Goal: Information Seeking & Learning: Learn about a topic

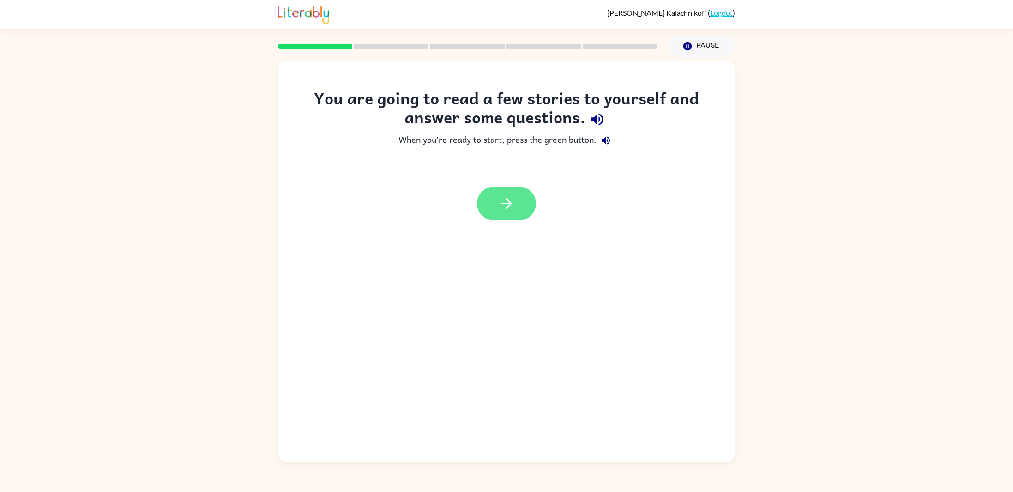
click at [528, 211] on button "button" at bounding box center [506, 204] width 59 height 34
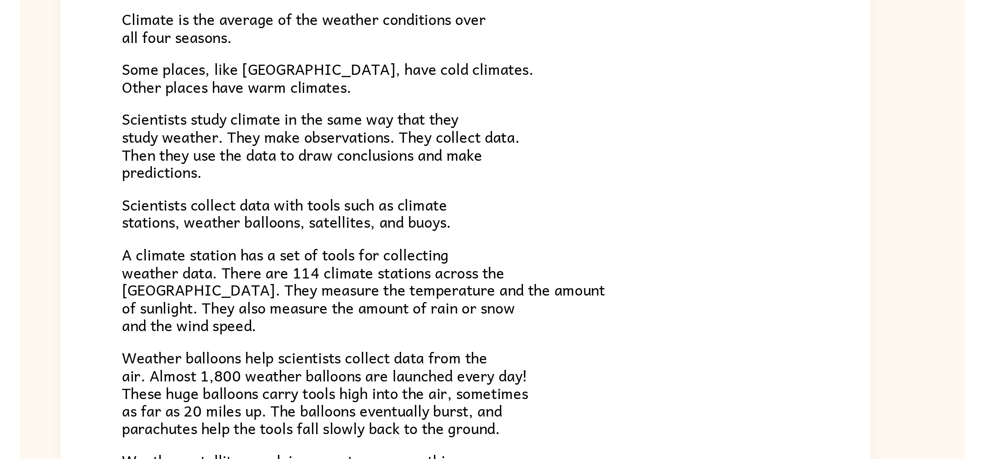
scroll to position [15, 0]
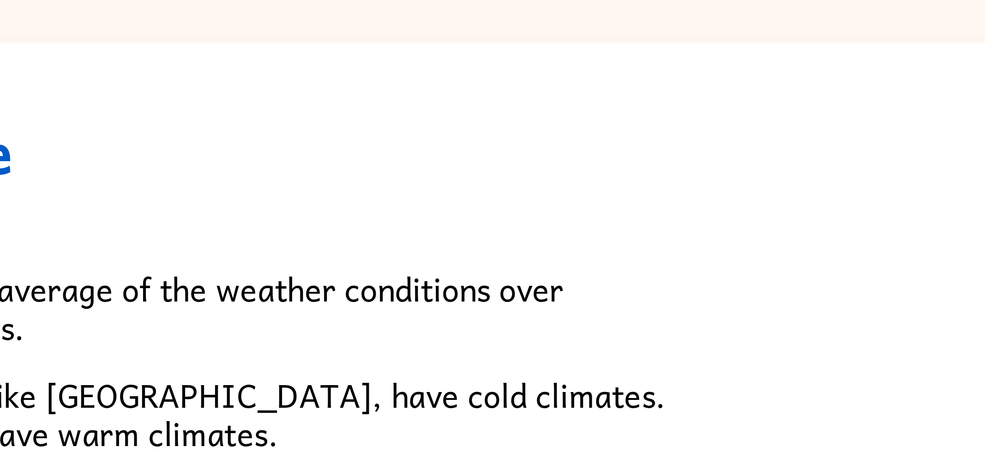
click at [486, 82] on h1 "Climate" at bounding box center [493, 89] width 388 height 19
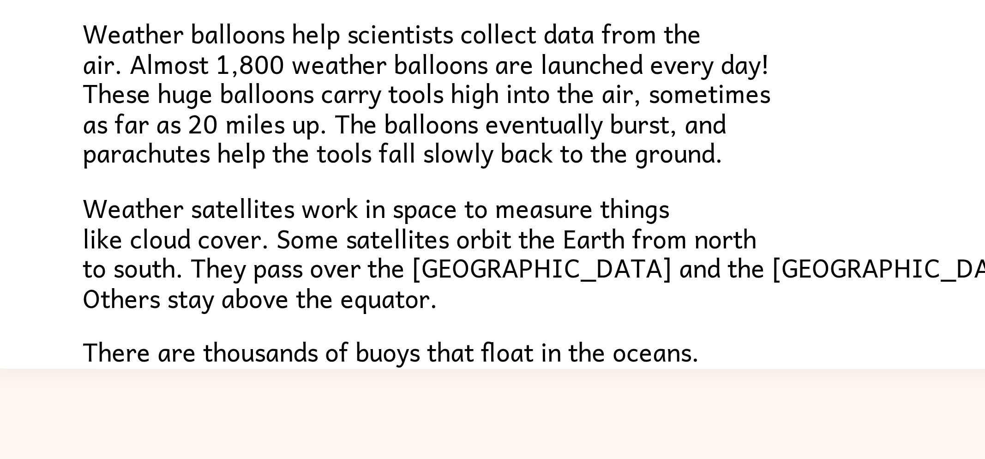
scroll to position [0, 0]
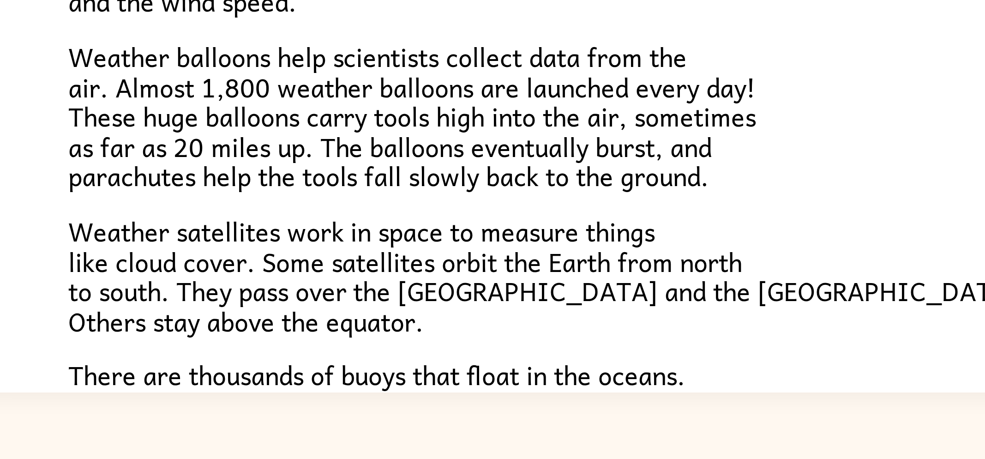
click at [545, 391] on p "Weather satellites work in space to measure things like cloud cover. Some satel…" at bounding box center [493, 390] width 388 height 40
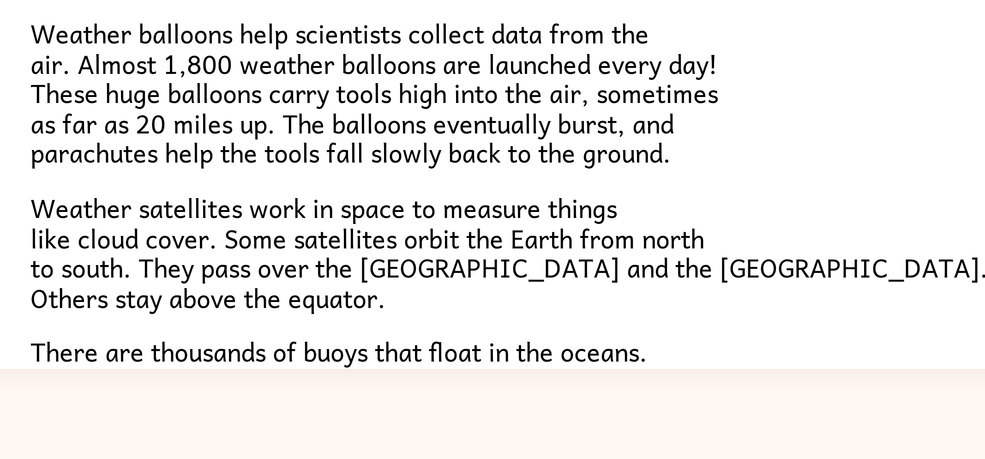
click at [539, 367] on div "Climate is the average of the weather conditions over all four seasons. Some pl…" at bounding box center [493, 288] width 388 height 378
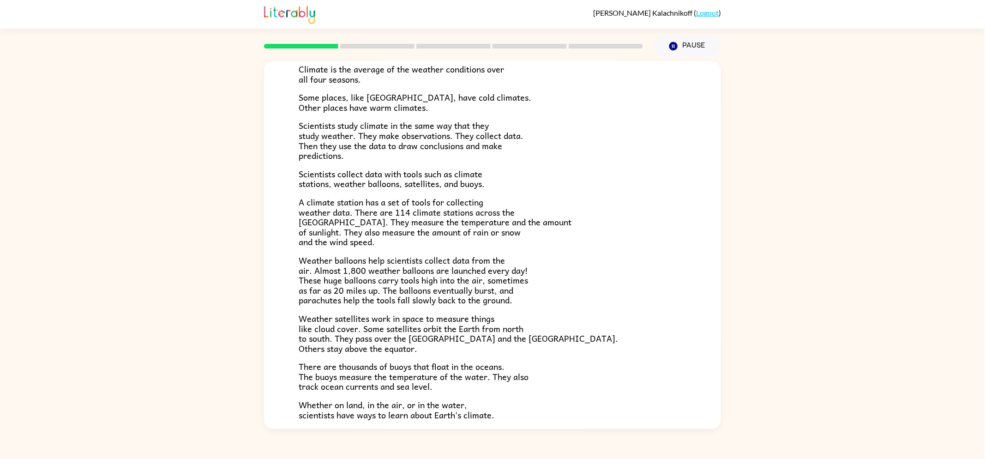
scroll to position [153, 0]
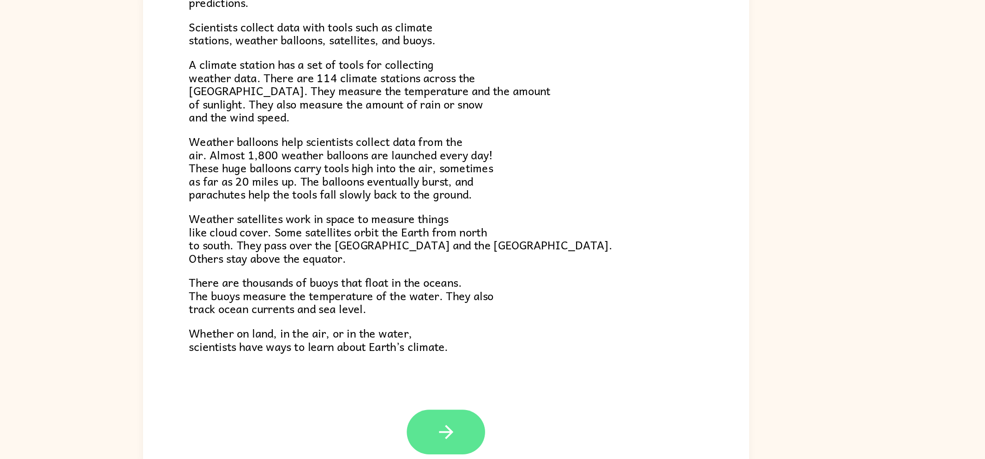
click at [494, 391] on icon "button" at bounding box center [493, 399] width 16 height 16
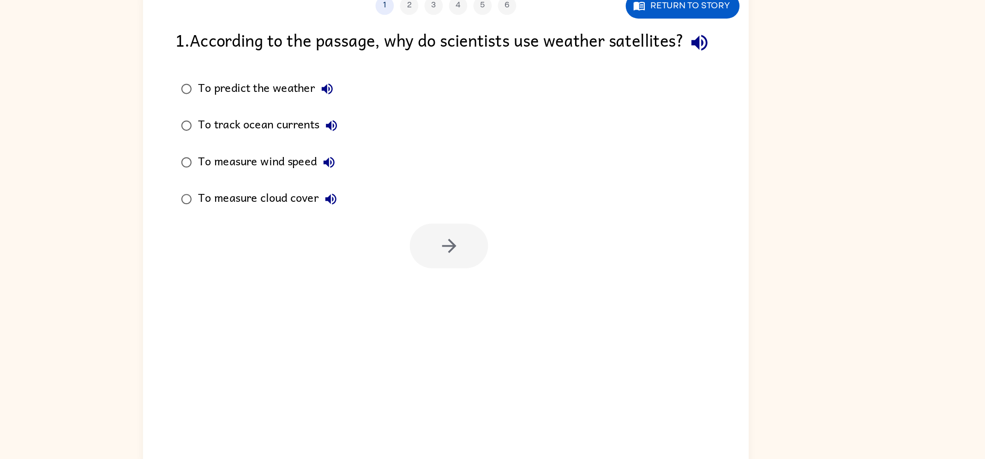
scroll to position [0, 0]
click at [315, 149] on div "To predict the weather" at bounding box center [359, 140] width 107 height 18
click at [483, 275] on button "button" at bounding box center [494, 258] width 59 height 34
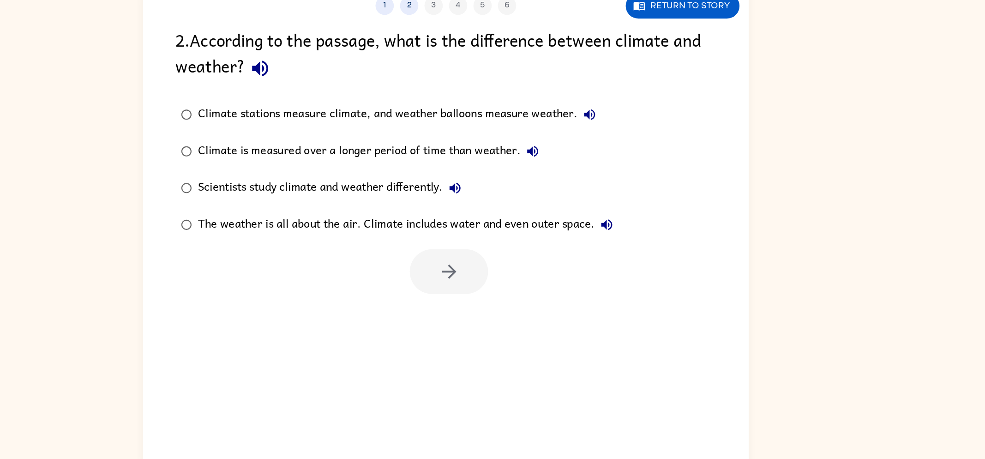
click at [354, 241] on div "The weather is all about the air. Climate includes water and even outer space." at bounding box center [465, 242] width 318 height 18
click at [501, 266] on button "button" at bounding box center [494, 278] width 59 height 34
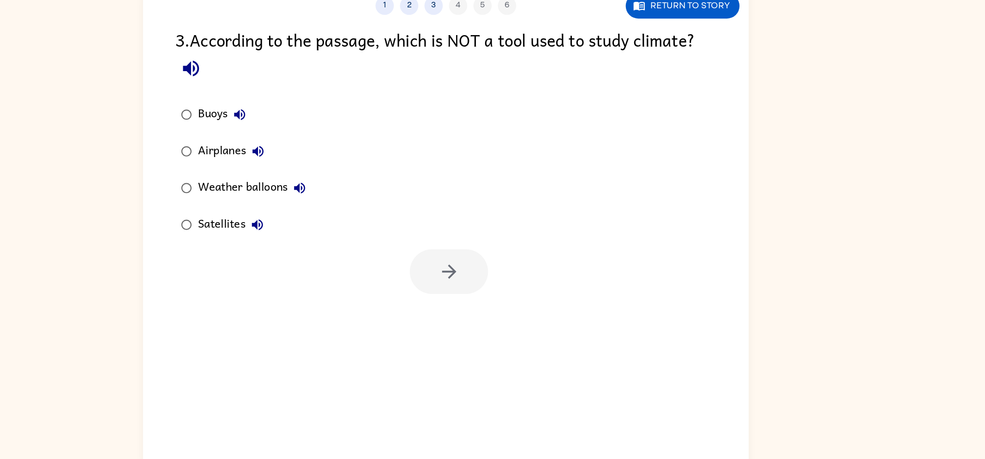
click at [324, 182] on div "Airplanes" at bounding box center [333, 187] width 54 height 18
click at [506, 280] on button "button" at bounding box center [494, 278] width 59 height 34
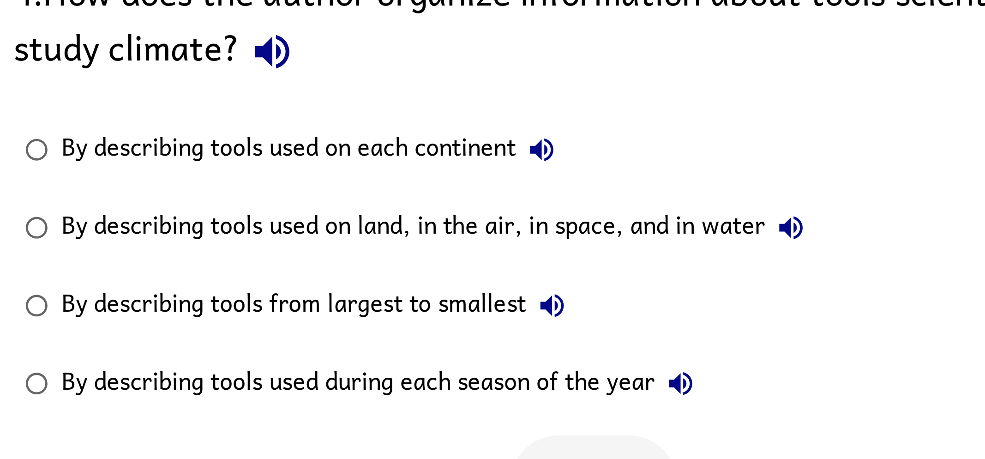
click at [311, 159] on div "By describing tools used on each continent" at bounding box center [396, 159] width 180 height 18
click at [294, 173] on label "By describing tools used on land, in the air, in space, and in water" at bounding box center [430, 187] width 295 height 28
click at [500, 269] on button "button" at bounding box center [494, 278] width 59 height 34
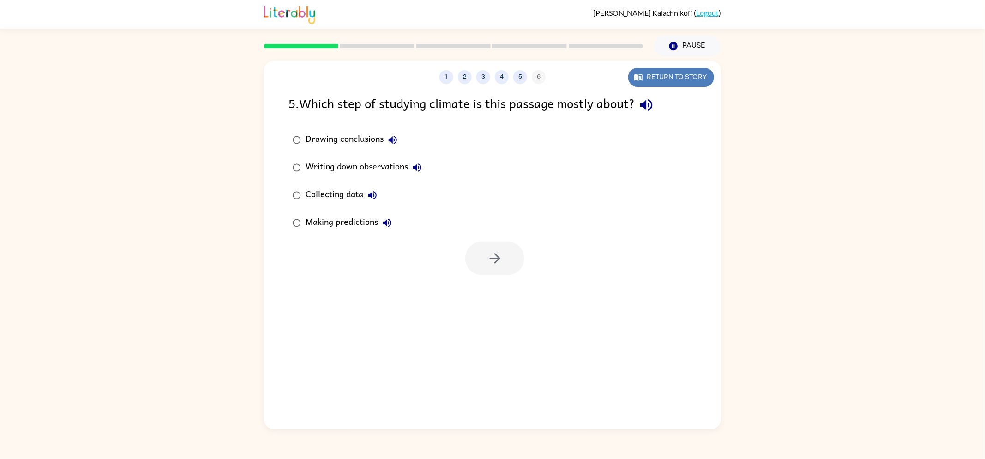
click at [687, 83] on button "Return to story" at bounding box center [671, 77] width 86 height 19
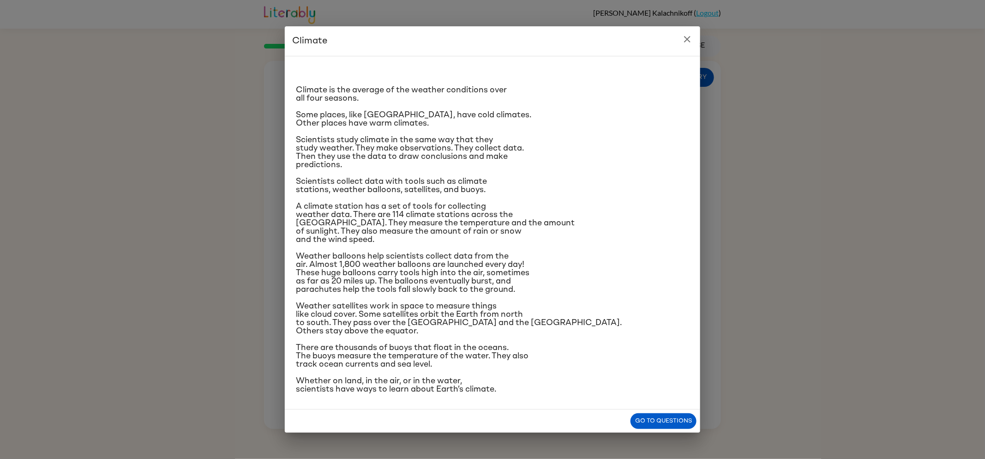
click at [685, 82] on div "Climate is the average of the weather conditions over all four seasons. Some pl…" at bounding box center [492, 229] width 393 height 330
click at [689, 36] on icon "close" at bounding box center [687, 39] width 11 height 11
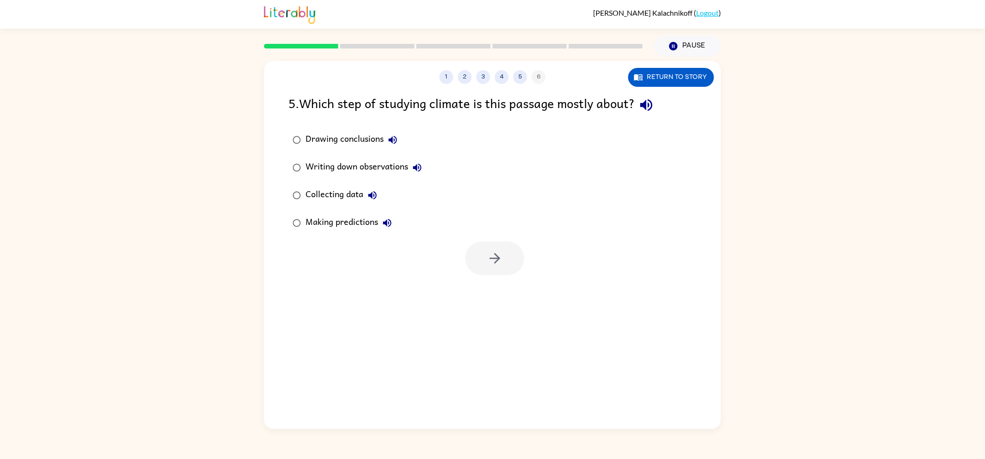
click at [370, 150] on label "Drawing conclusions" at bounding box center [357, 140] width 148 height 28
click at [327, 204] on div "Collecting data" at bounding box center [344, 195] width 76 height 18
click at [345, 205] on label "Collecting data" at bounding box center [357, 195] width 148 height 28
click at [516, 256] on button "button" at bounding box center [494, 258] width 59 height 34
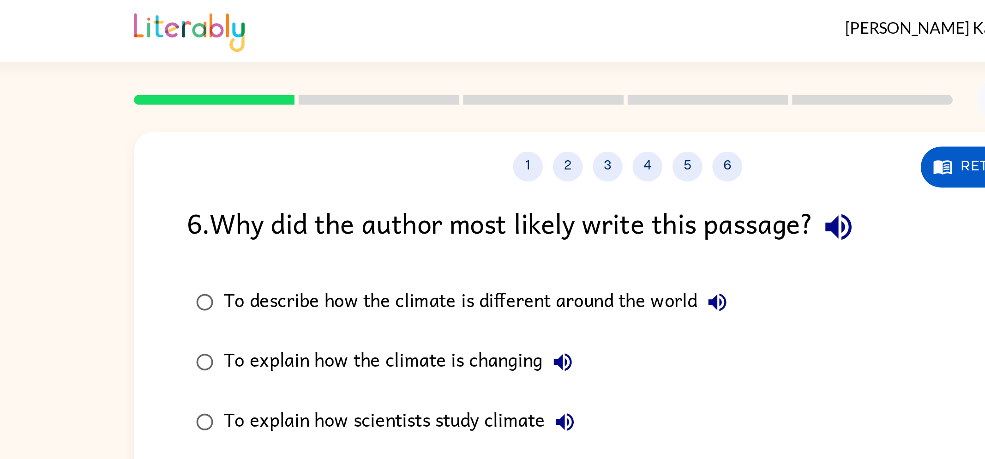
click at [326, 50] on div at bounding box center [454, 46] width 390 height 32
click at [430, 173] on div "To explain how the climate is changing" at bounding box center [389, 167] width 166 height 18
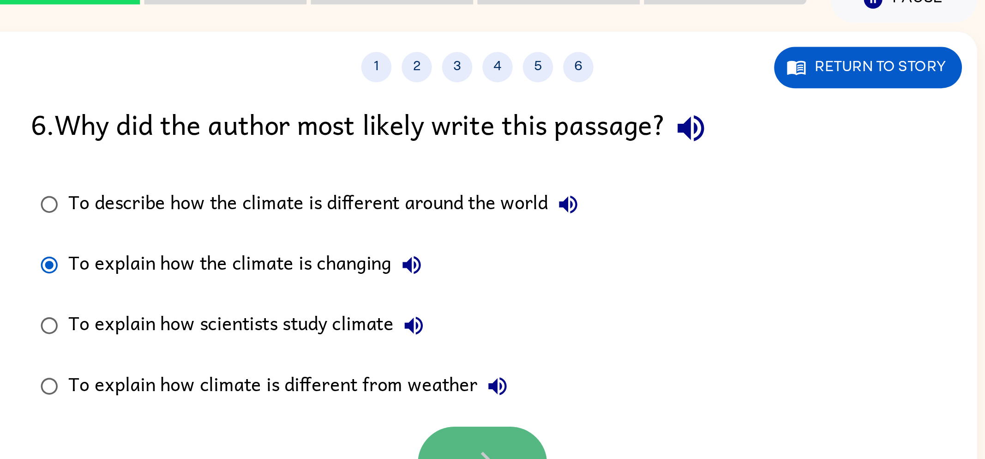
click at [494, 249] on button "button" at bounding box center [494, 258] width 59 height 34
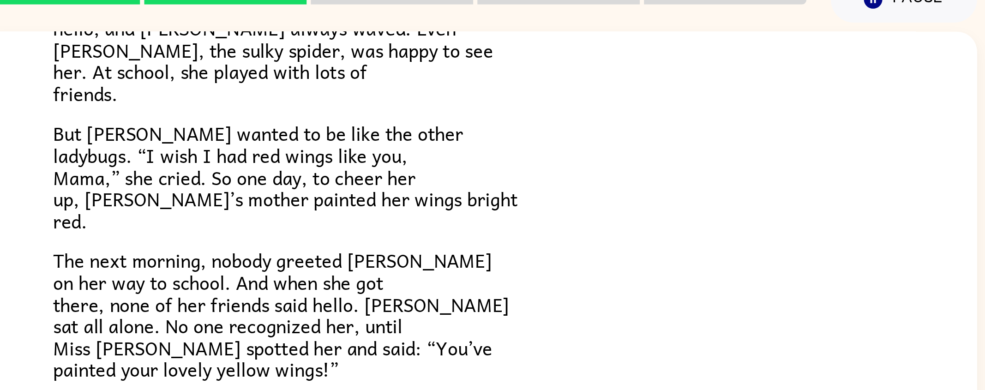
scroll to position [150, 0]
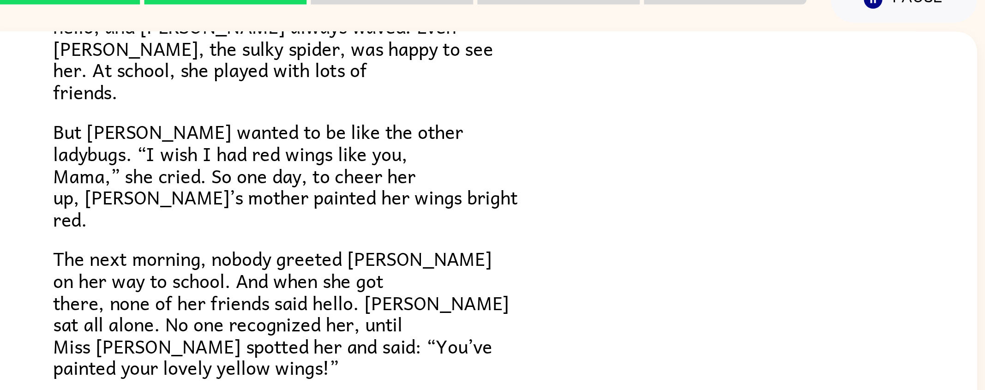
click at [723, 195] on div "[PERSON_NAME] [PERSON_NAME] the ladybug was a special bug. Unlike all her frien…" at bounding box center [492, 208] width 985 height 303
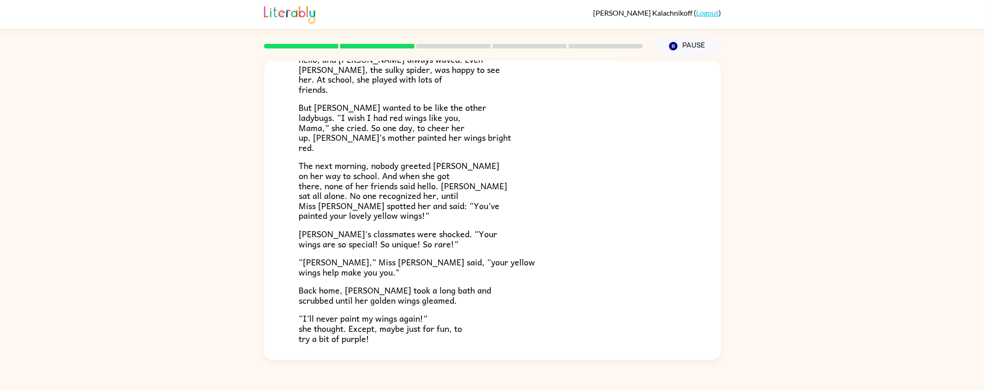
scroll to position [222, 0]
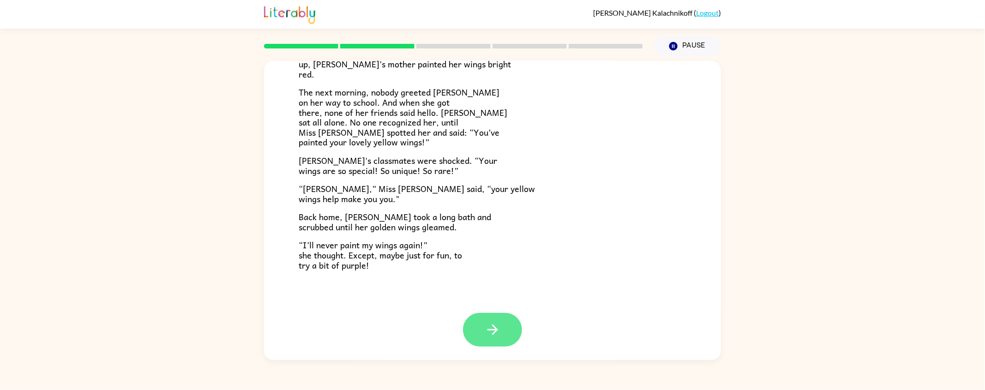
click at [517, 337] on button "button" at bounding box center [492, 330] width 59 height 34
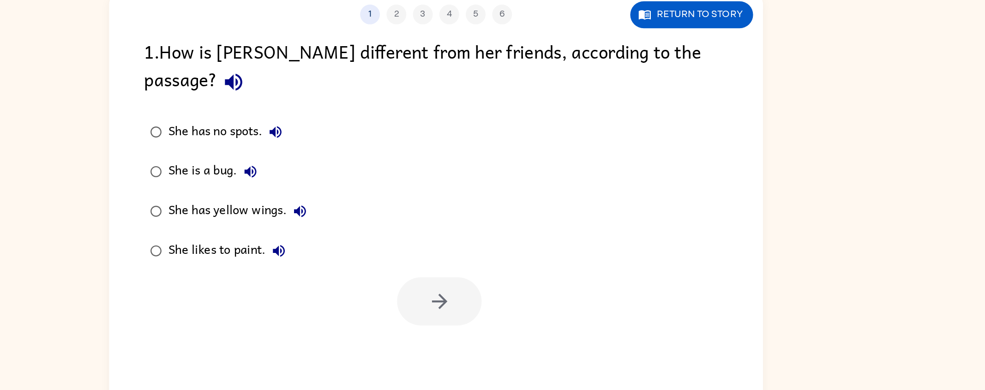
click at [362, 205] on div "She has yellow wings." at bounding box center [356, 214] width 101 height 18
click at [502, 270] on icon "button" at bounding box center [495, 278] width 16 height 16
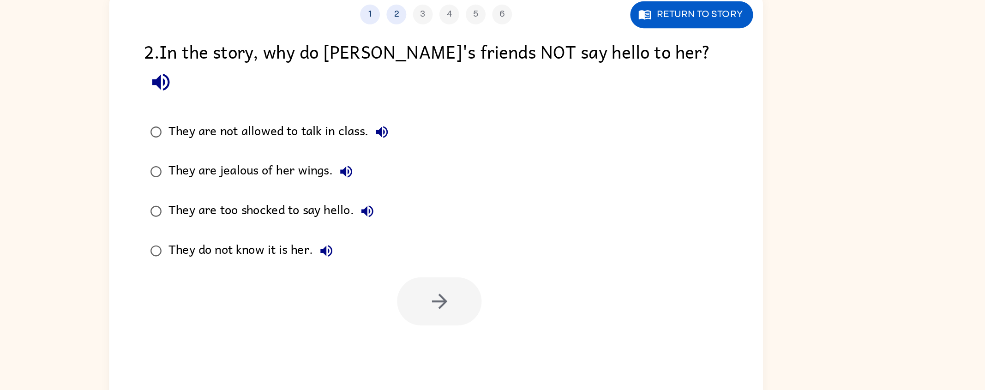
click at [379, 233] on div "They do not know it is her." at bounding box center [366, 242] width 120 height 18
click at [381, 233] on div "They do not know it is her." at bounding box center [366, 242] width 120 height 18
click at [500, 272] on icon "button" at bounding box center [494, 277] width 11 height 11
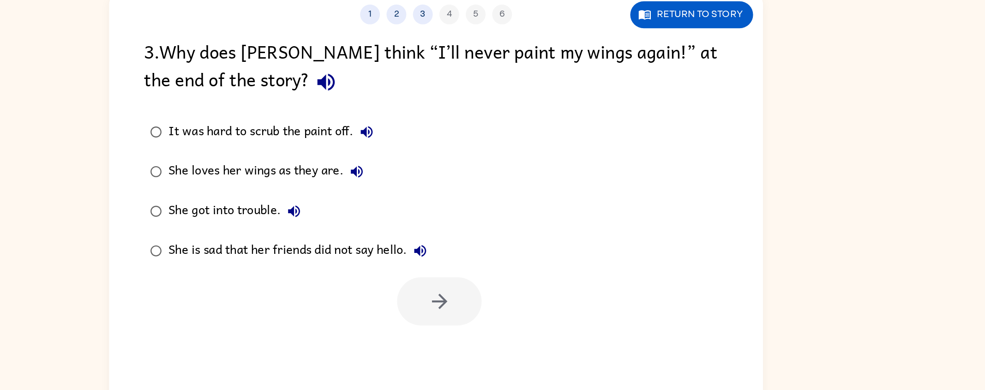
click at [402, 190] on div "She loves her wings as they are." at bounding box center [376, 187] width 141 height 18
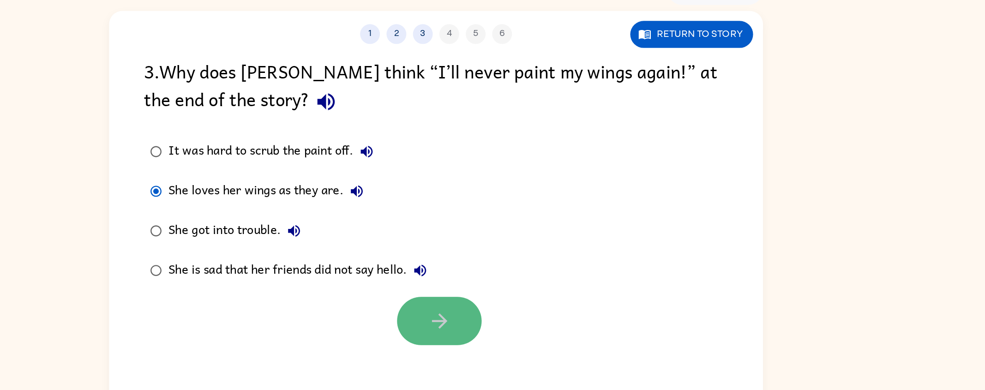
click at [493, 285] on icon "button" at bounding box center [495, 278] width 16 height 16
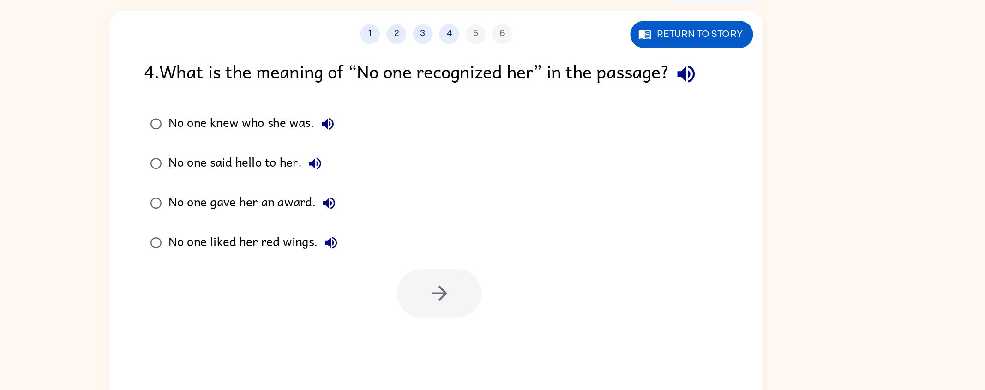
click at [378, 141] on div "No one knew who she was." at bounding box center [366, 140] width 121 height 18
click at [497, 254] on icon "button" at bounding box center [495, 258] width 16 height 16
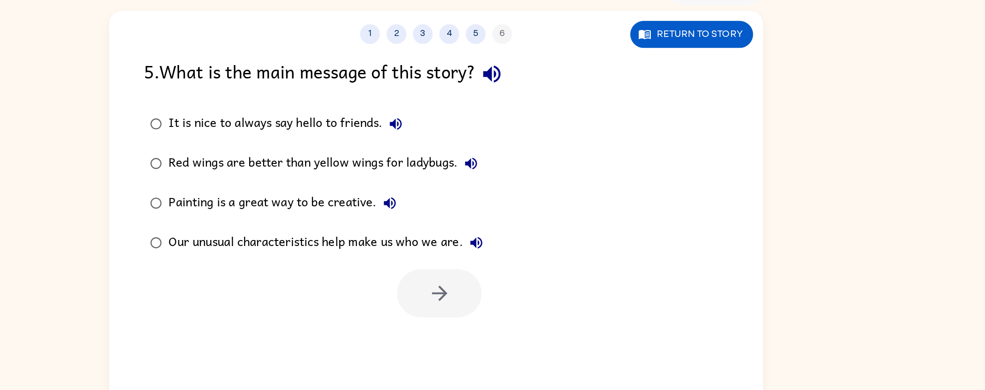
click at [445, 230] on div "Our unusual characteristics help make us who we are." at bounding box center [418, 223] width 224 height 18
click at [500, 259] on icon "button" at bounding box center [495, 258] width 16 height 16
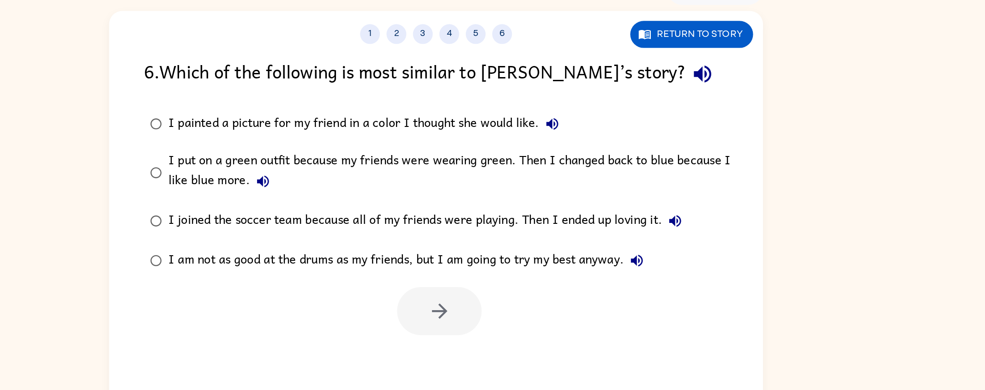
click at [531, 173] on div "I put on a green outfit because my friends were wearing green. Then I changed b…" at bounding box center [508, 173] width 404 height 31
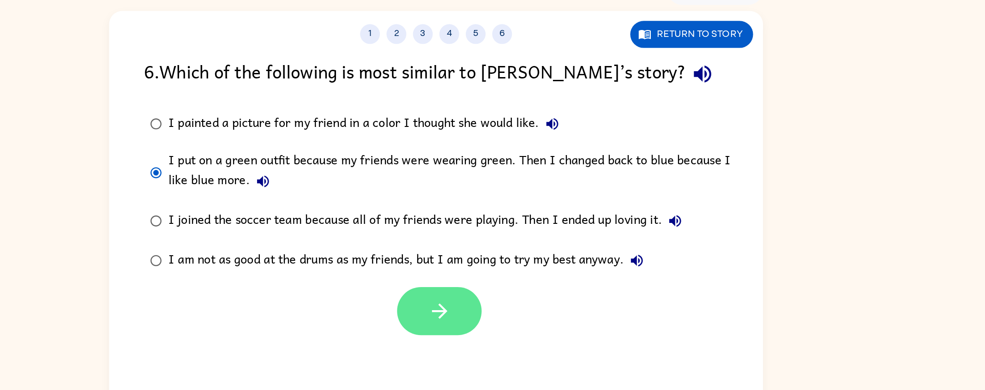
click at [496, 265] on icon "button" at bounding box center [495, 271] width 16 height 16
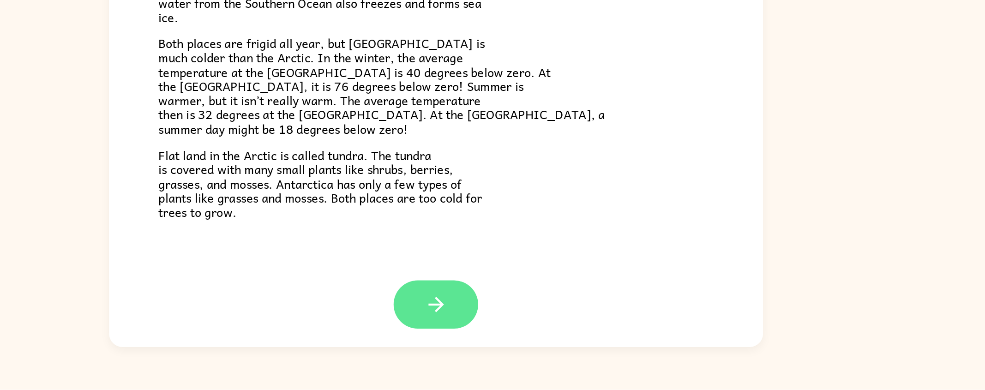
click at [515, 328] on button "button" at bounding box center [492, 330] width 59 height 34
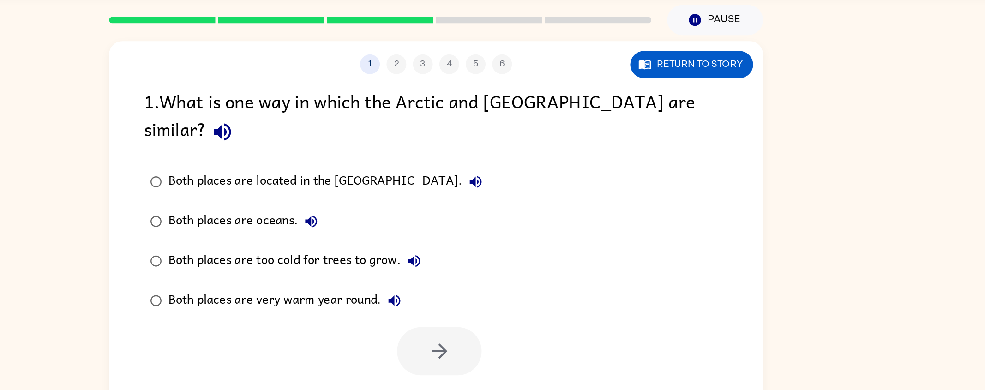
click at [442, 205] on div "Both places are too cold for trees to grow." at bounding box center [396, 214] width 181 height 18
click at [498, 270] on icon "button" at bounding box center [495, 278] width 16 height 16
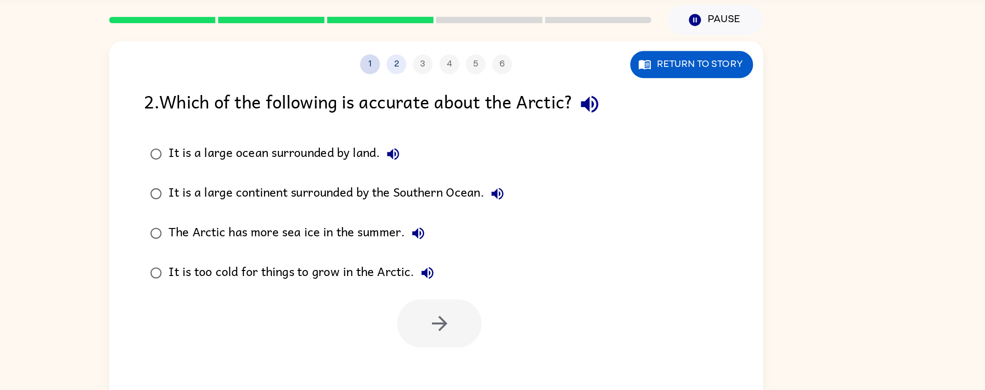
click at [448, 82] on button "1" at bounding box center [447, 77] width 14 height 14
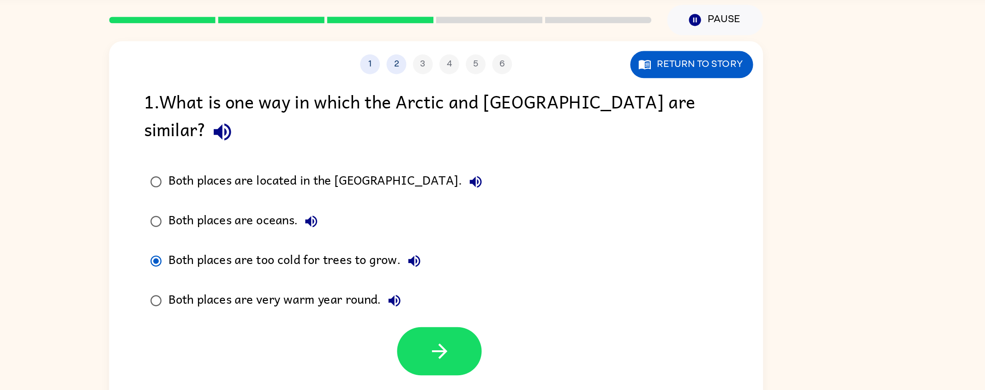
click at [442, 150] on div "Both places are located in the [GEOGRAPHIC_DATA]." at bounding box center [418, 159] width 224 height 18
click at [483, 267] on button "button" at bounding box center [494, 278] width 59 height 34
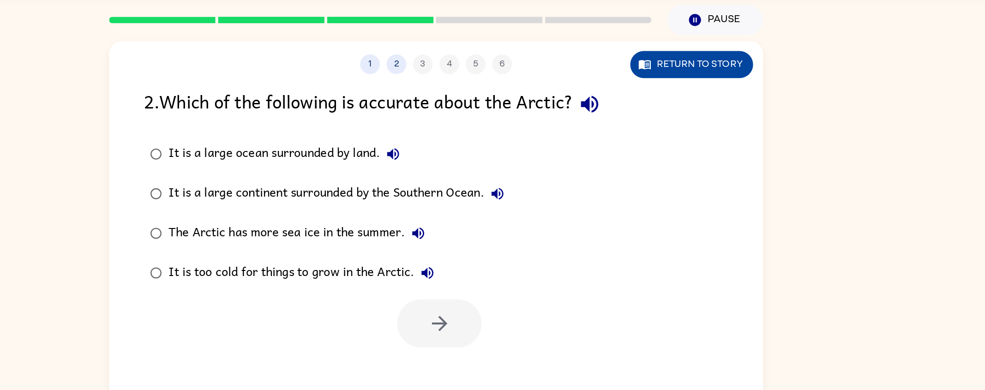
click at [687, 69] on button "Return to story" at bounding box center [671, 77] width 86 height 19
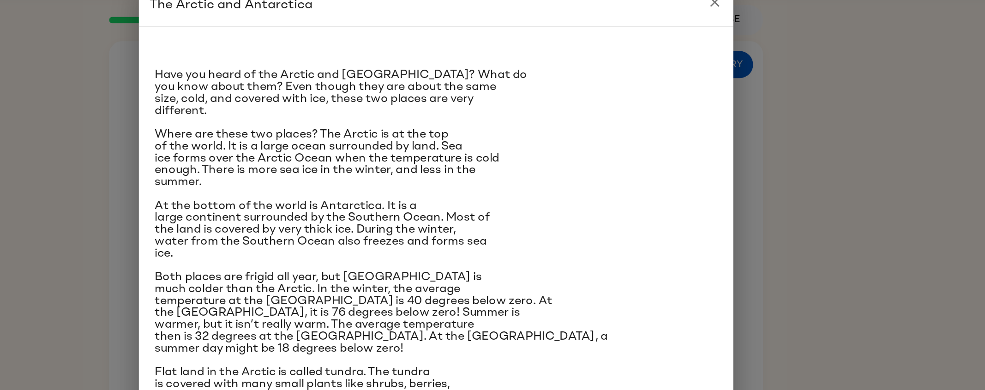
click at [696, 82] on div "Have you heard of the Arctic and [GEOGRAPHIC_DATA]? What do you know about them…" at bounding box center [493, 197] width 416 height 295
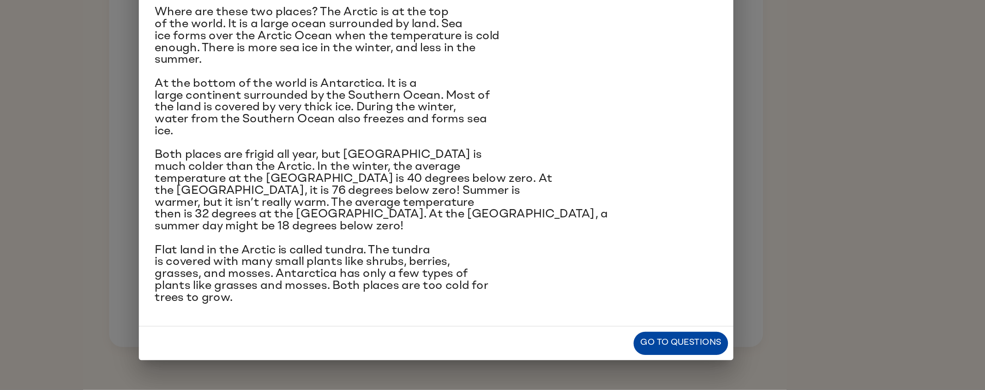
click at [677, 359] on button "Go to questions" at bounding box center [664, 358] width 66 height 16
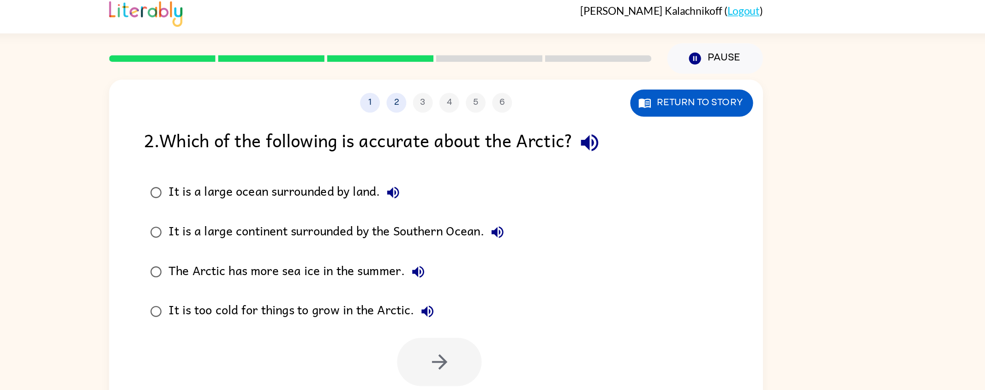
click at [452, 81] on div "1 2 3 4 5 6" at bounding box center [492, 77] width 457 height 14
click at [452, 77] on button "1" at bounding box center [447, 77] width 14 height 14
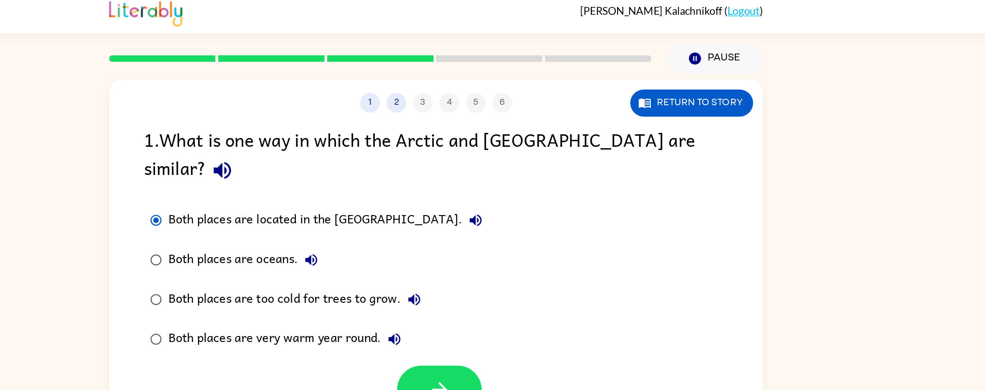
click at [411, 205] on div "Both places are too cold for trees to grow." at bounding box center [396, 214] width 181 height 18
click at [498, 270] on icon "button" at bounding box center [495, 278] width 16 height 16
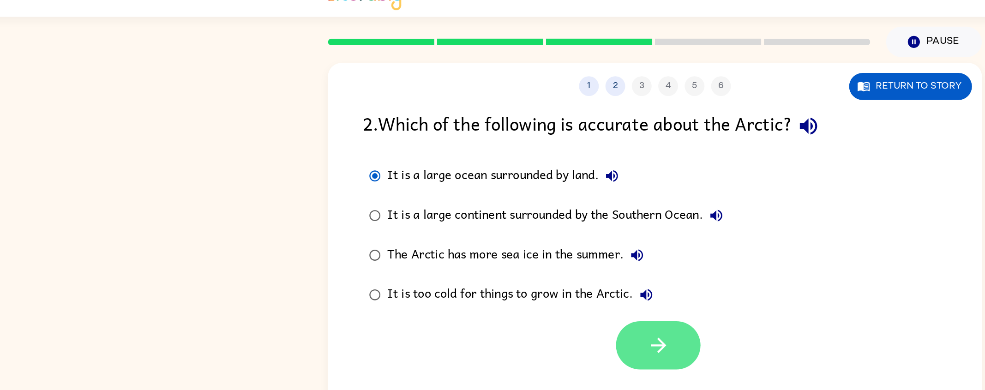
click at [488, 265] on icon "button" at bounding box center [495, 258] width 16 height 16
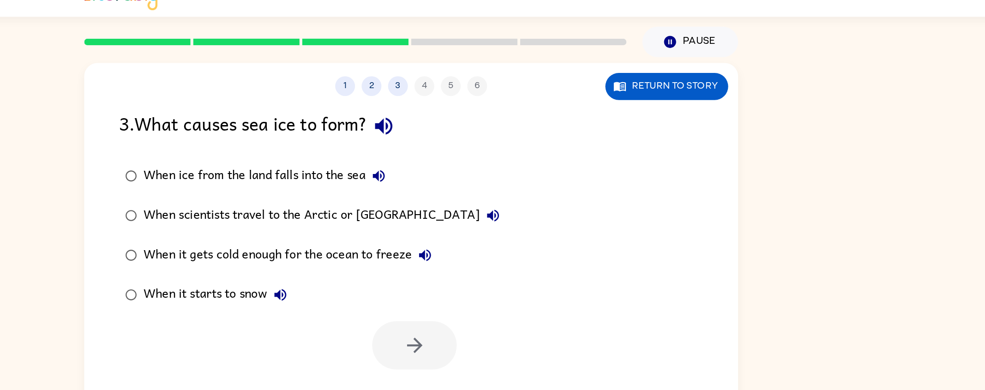
click at [444, 142] on div "When ice from the land falls into the sea" at bounding box center [393, 140] width 174 height 18
click at [506, 256] on button "button" at bounding box center [494, 258] width 59 height 34
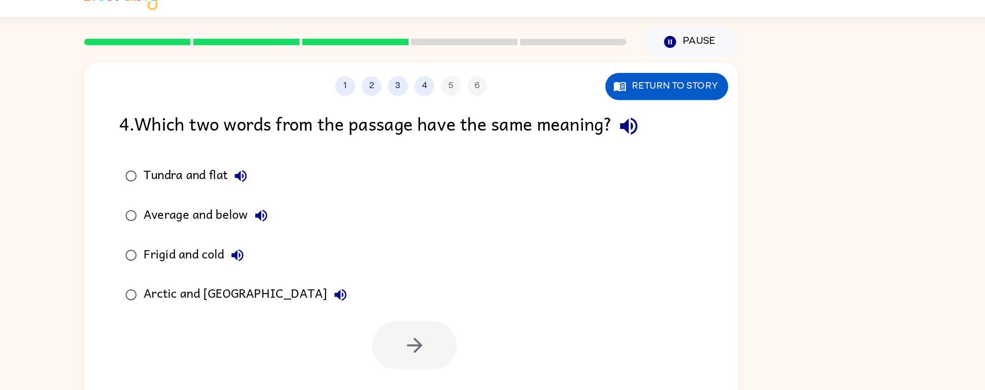
click at [329, 134] on div "Tundra and flat" at bounding box center [344, 140] width 77 height 18
click at [484, 255] on button "button" at bounding box center [494, 258] width 59 height 34
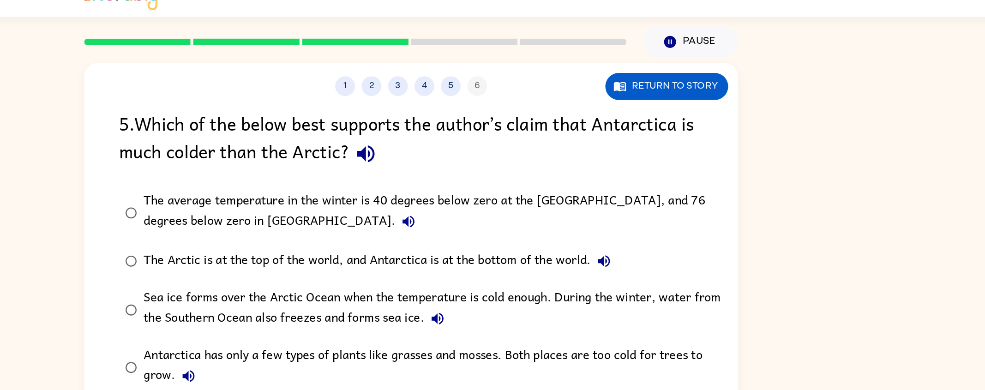
click at [375, 157] on div "The average temperature in the winter is 40 degrees below zero at the [GEOGRAPH…" at bounding box center [508, 165] width 404 height 31
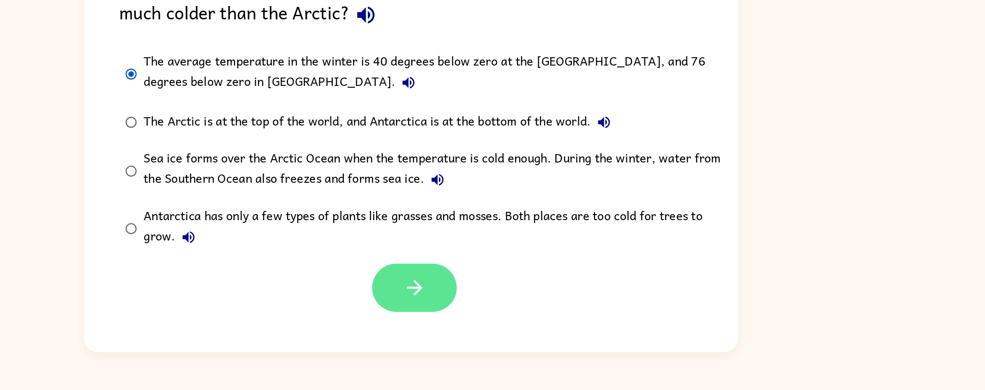
click at [499, 319] on icon "button" at bounding box center [495, 315] width 16 height 16
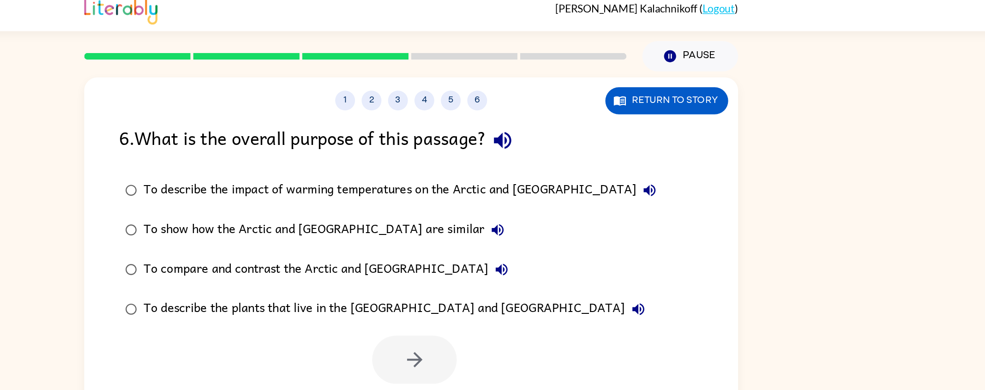
click at [410, 190] on div "To compare and contrast the Arctic and [GEOGRAPHIC_DATA]" at bounding box center [435, 195] width 259 height 18
click at [500, 254] on icon "button" at bounding box center [495, 258] width 16 height 16
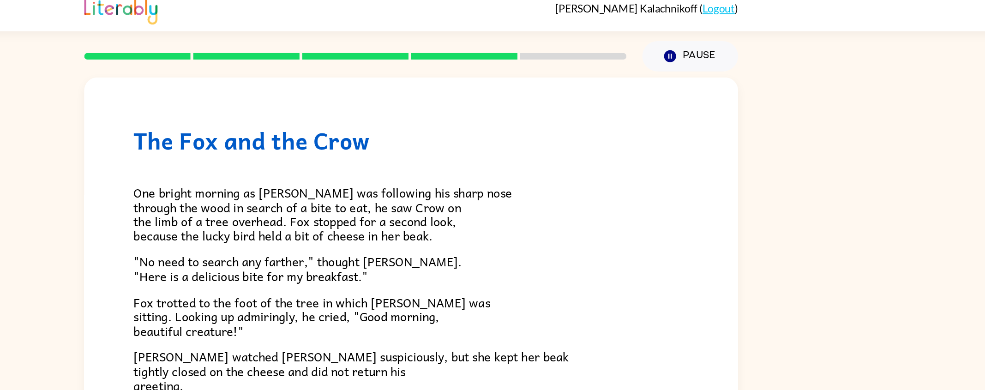
click at [500, 254] on span "[PERSON_NAME] watched [PERSON_NAME] suspiciously, but she kept her beak tightly…" at bounding box center [451, 265] width 304 height 33
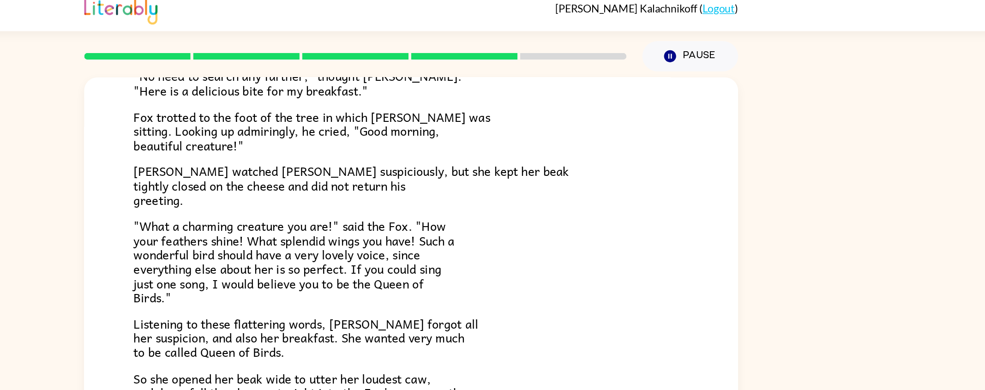
scroll to position [145, 0]
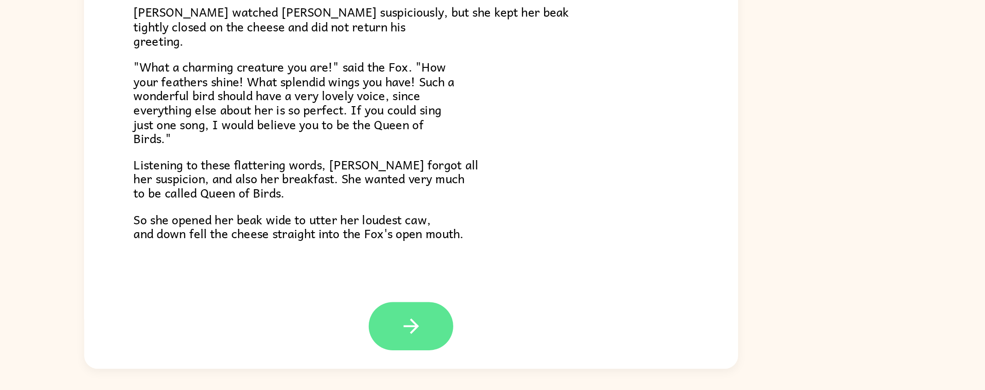
click at [486, 338] on icon "button" at bounding box center [493, 330] width 16 height 16
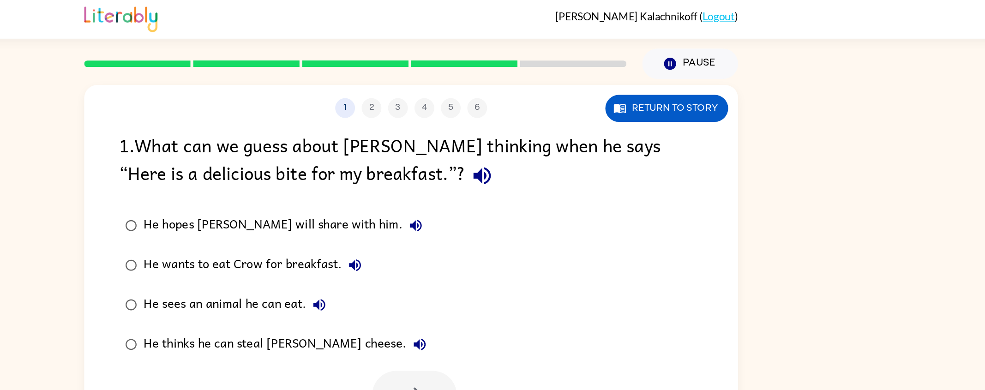
click at [402, 249] on div "He thinks he can steal [PERSON_NAME] cheese." at bounding box center [407, 242] width 202 height 18
click at [404, 241] on div "He thinks he can steal [PERSON_NAME] cheese." at bounding box center [407, 242] width 202 height 18
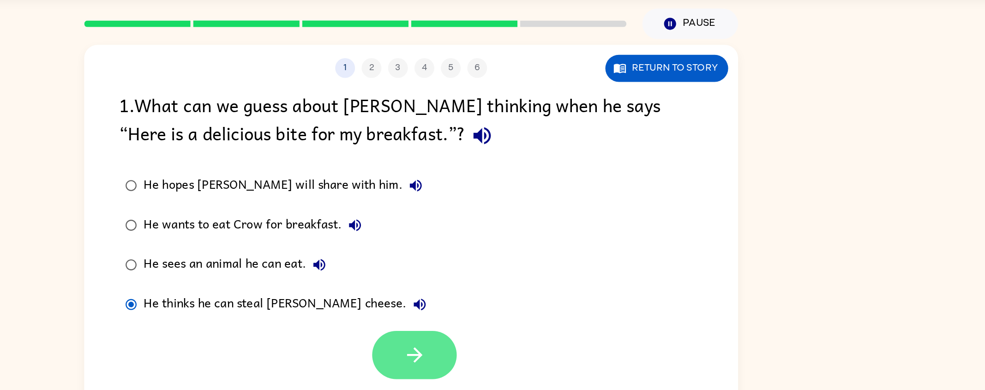
click at [499, 281] on icon "button" at bounding box center [495, 278] width 16 height 16
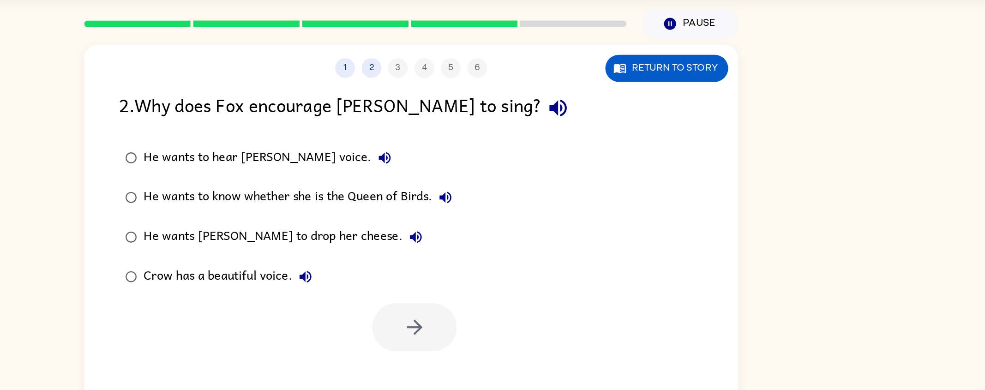
click at [408, 207] on label "He wants [PERSON_NAME] to drop her cheese." at bounding box center [406, 195] width 247 height 28
click at [410, 191] on div "He wants [PERSON_NAME] to drop her cheese." at bounding box center [405, 195] width 199 height 18
click at [491, 256] on icon "button" at bounding box center [495, 258] width 16 height 16
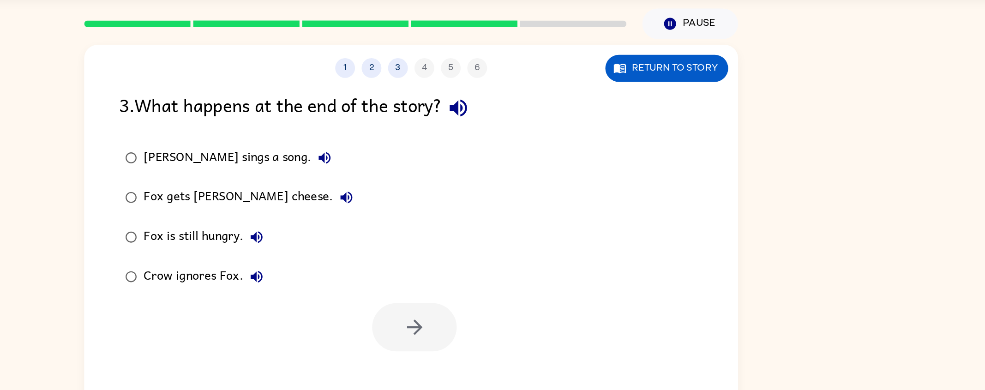
click at [386, 175] on div "Fox gets [PERSON_NAME] cheese." at bounding box center [381, 167] width 151 height 18
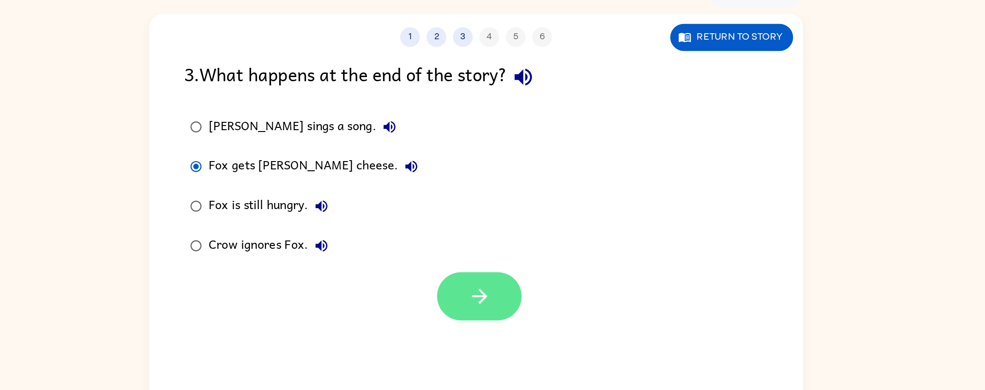
click at [496, 245] on button "button" at bounding box center [494, 258] width 59 height 34
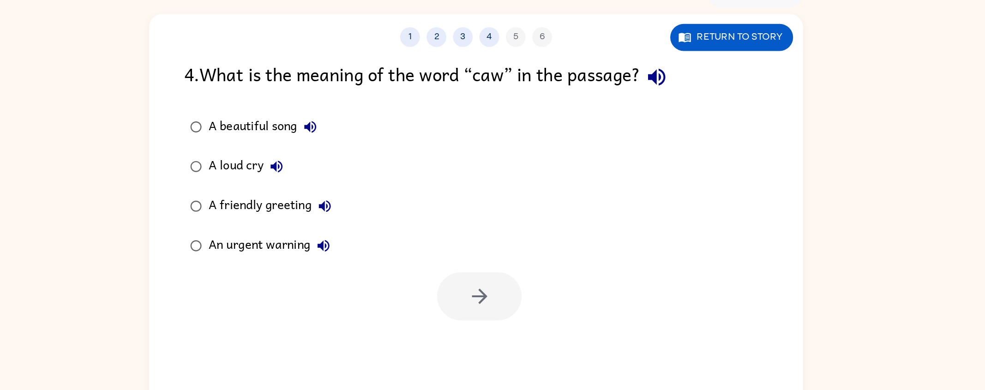
click at [488, 259] on div at bounding box center [494, 258] width 59 height 34
click at [353, 141] on div "A beautiful song" at bounding box center [346, 140] width 80 height 18
click at [507, 267] on button "button" at bounding box center [494, 258] width 59 height 34
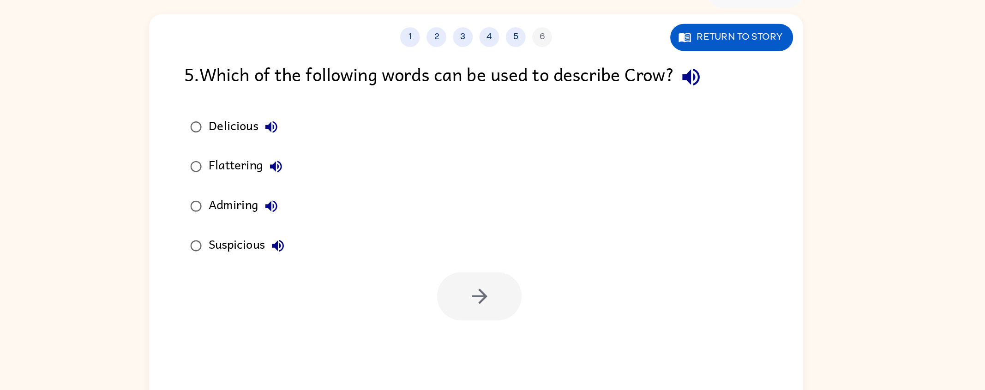
click at [329, 225] on div "Suspicious" at bounding box center [335, 223] width 58 height 18
click at [497, 268] on button "button" at bounding box center [494, 258] width 59 height 34
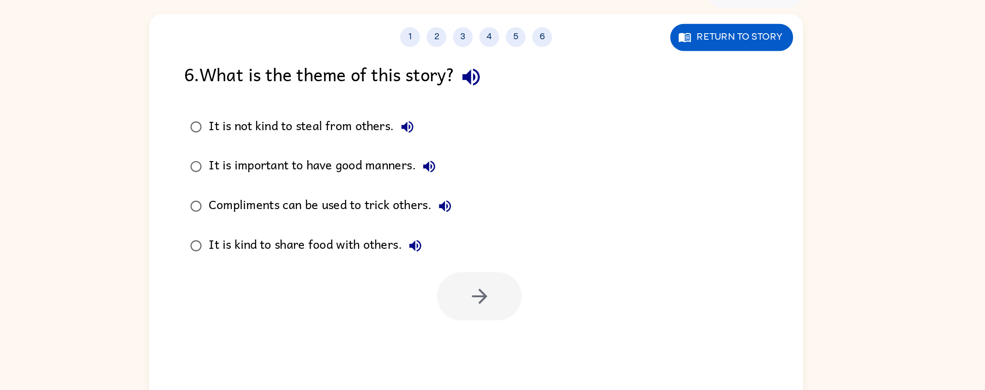
click at [413, 204] on div "Compliments can be used to trick others." at bounding box center [393, 195] width 175 height 18
click at [483, 253] on button "button" at bounding box center [494, 258] width 59 height 34
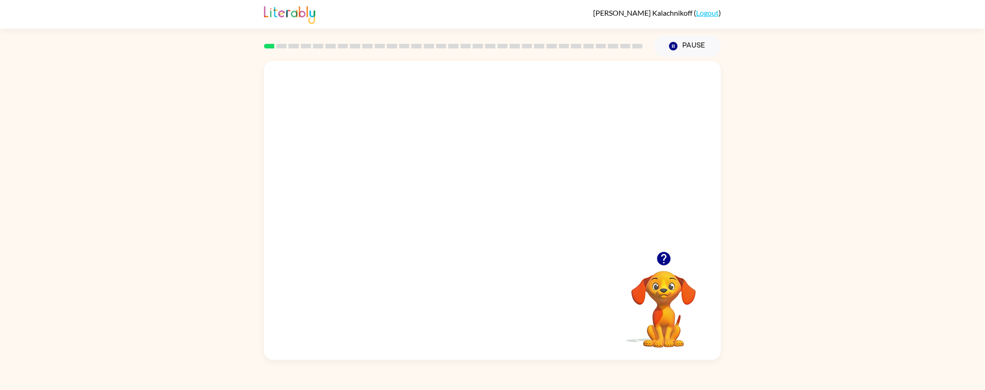
click at [670, 269] on button "button" at bounding box center [664, 259] width 24 height 24
click at [670, 260] on video "Your browser must support playing .mp4 files to use Literably. Please try using…" at bounding box center [664, 303] width 92 height 92
click at [495, 230] on div at bounding box center [492, 216] width 59 height 34
click at [508, 206] on button "button" at bounding box center [492, 216] width 59 height 34
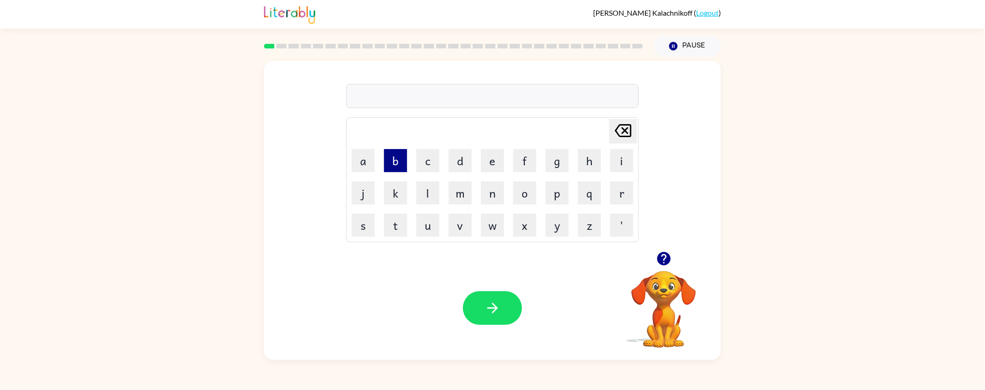
click at [402, 161] on button "b" at bounding box center [395, 160] width 23 height 23
click at [519, 189] on button "o" at bounding box center [524, 192] width 23 height 23
click at [620, 190] on button "r" at bounding box center [621, 192] width 23 height 23
click at [462, 156] on button "d" at bounding box center [460, 160] width 23 height 23
click at [489, 166] on button "e" at bounding box center [492, 160] width 23 height 23
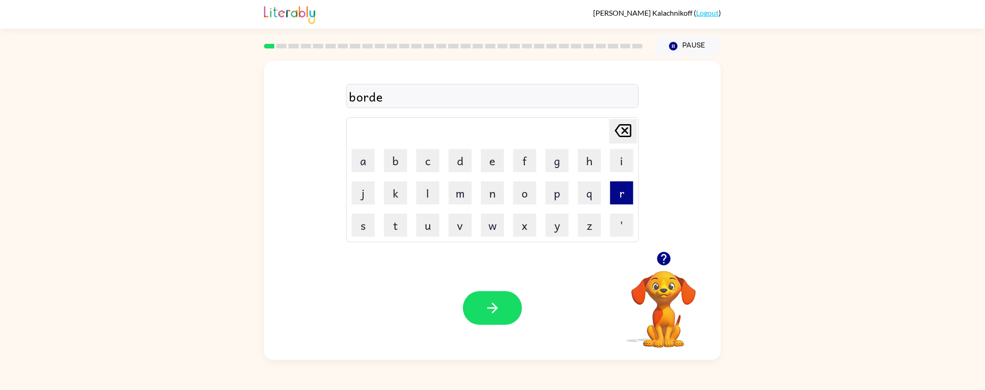
click at [616, 190] on button "r" at bounding box center [621, 192] width 23 height 23
click at [494, 310] on icon "button" at bounding box center [492, 308] width 11 height 11
click at [620, 202] on button "r" at bounding box center [621, 192] width 23 height 23
click at [515, 192] on button "o" at bounding box center [524, 192] width 23 height 23
click at [432, 219] on button "u" at bounding box center [427, 225] width 23 height 23
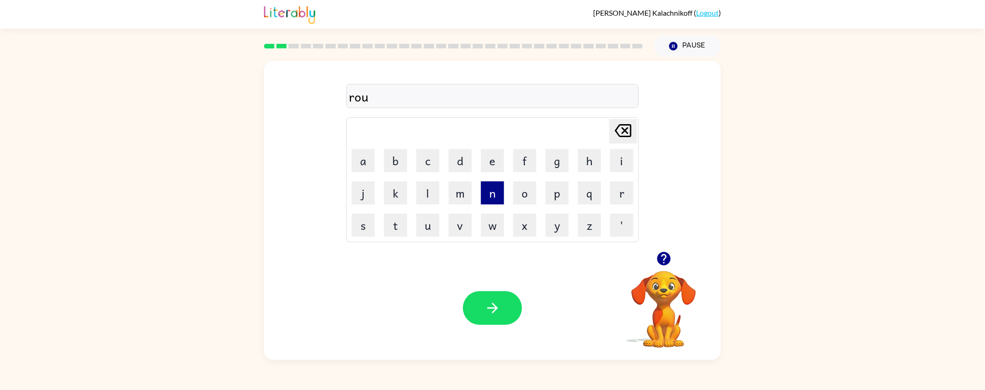
click at [493, 194] on button "n" at bounding box center [492, 192] width 23 height 23
click at [450, 168] on button "d" at bounding box center [460, 160] width 23 height 23
click at [468, 310] on button "button" at bounding box center [492, 308] width 59 height 34
click at [468, 310] on div at bounding box center [492, 308] width 59 height 34
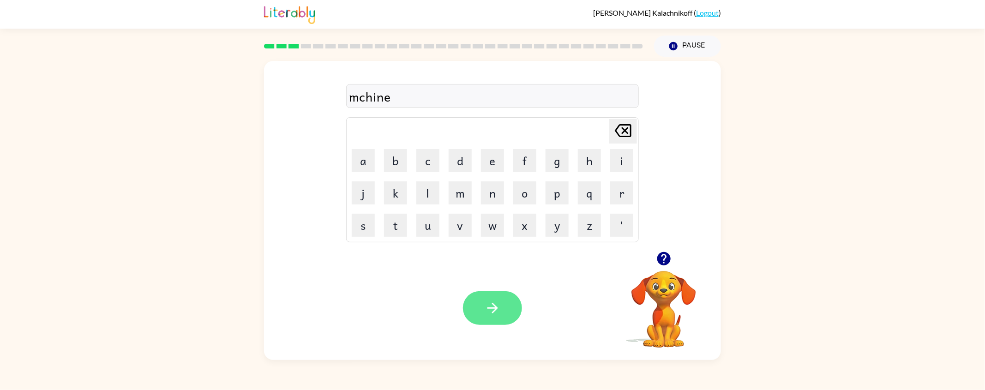
click at [490, 308] on icon "button" at bounding box center [492, 308] width 11 height 11
click at [495, 313] on icon "button" at bounding box center [493, 308] width 16 height 16
click at [491, 316] on icon "button" at bounding box center [493, 308] width 16 height 16
click at [500, 310] on icon "button" at bounding box center [493, 308] width 16 height 16
click at [508, 317] on button "button" at bounding box center [492, 308] width 59 height 34
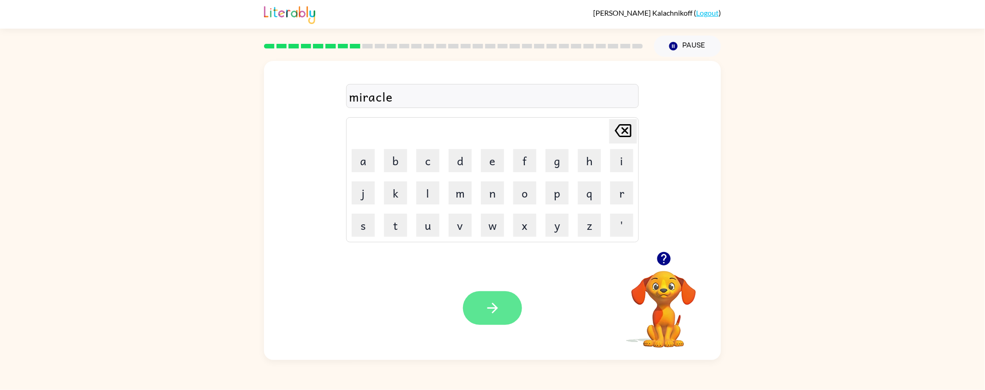
click at [498, 321] on button "button" at bounding box center [492, 308] width 59 height 34
click at [494, 319] on button "button" at bounding box center [492, 308] width 59 height 34
click at [502, 302] on button "button" at bounding box center [492, 308] width 59 height 34
click at [499, 298] on button "button" at bounding box center [492, 308] width 59 height 34
click at [506, 327] on div "Your browser must support playing .mp4 files to use Literably. Please try using…" at bounding box center [492, 308] width 457 height 104
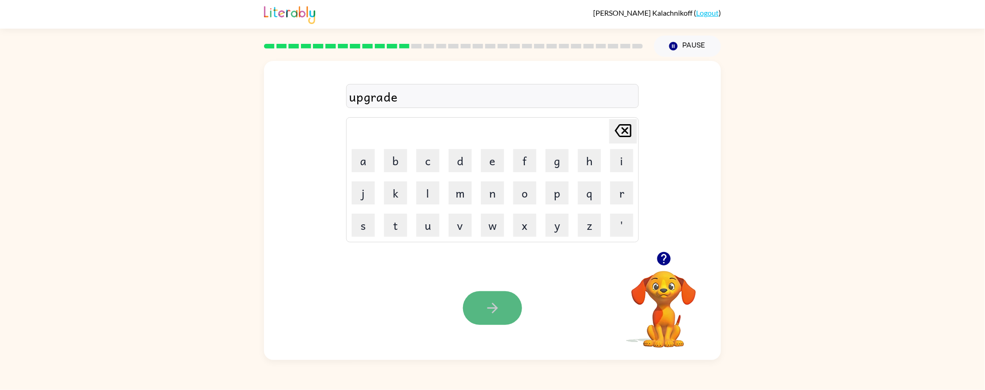
click at [497, 293] on button "button" at bounding box center [492, 308] width 59 height 34
click at [682, 267] on div at bounding box center [664, 259] width 92 height 24
click at [670, 266] on icon "button" at bounding box center [664, 259] width 16 height 16
click at [668, 263] on video "Your browser must support playing .mp4 files to use Literably. Please try using…" at bounding box center [664, 303] width 92 height 92
click at [673, 258] on video "Your browser must support playing .mp4 files to use Literably. Please try using…" at bounding box center [664, 303] width 92 height 92
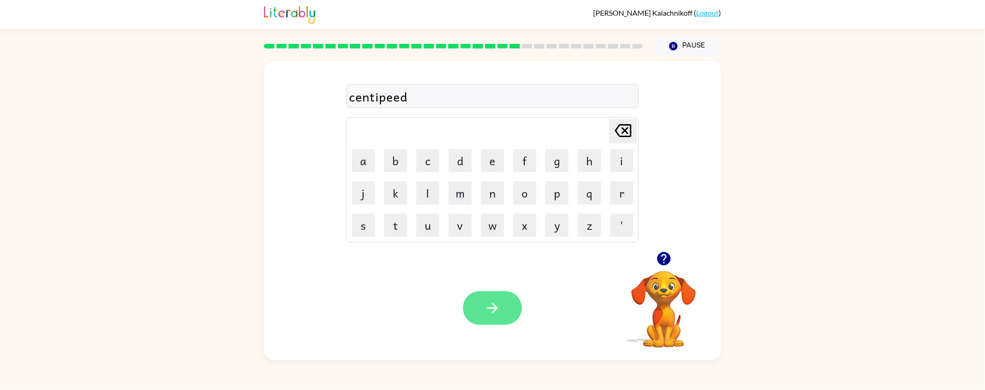
click at [490, 315] on icon "button" at bounding box center [493, 308] width 16 height 16
click at [493, 320] on button "button" at bounding box center [492, 308] width 59 height 34
click at [496, 312] on div at bounding box center [492, 308] width 59 height 34
click at [500, 308] on icon "button" at bounding box center [493, 308] width 16 height 16
click at [510, 315] on button "button" at bounding box center [492, 308] width 59 height 34
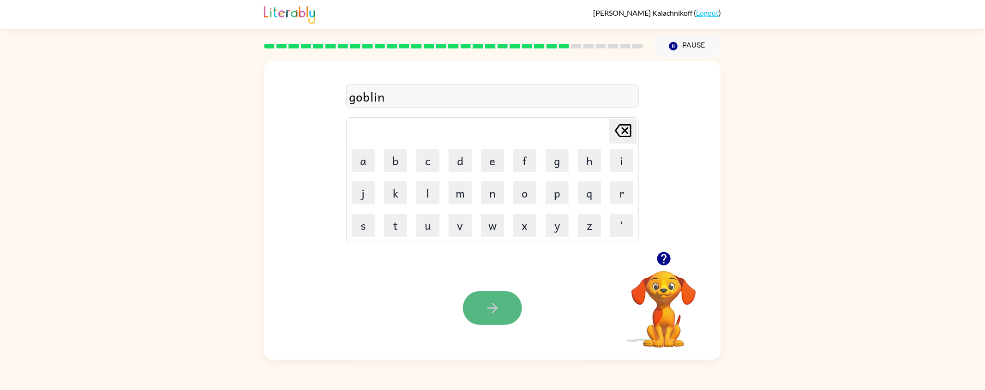
click at [493, 305] on icon "button" at bounding box center [492, 308] width 11 height 11
click at [503, 336] on div "Your browser must support playing .mp4 files to use Literably. Please try using…" at bounding box center [492, 308] width 457 height 104
click at [492, 316] on icon "button" at bounding box center [493, 308] width 16 height 16
click at [487, 302] on div at bounding box center [492, 308] width 59 height 34
click at [515, 308] on button "button" at bounding box center [492, 308] width 59 height 34
